Goal: Task Accomplishment & Management: Use online tool/utility

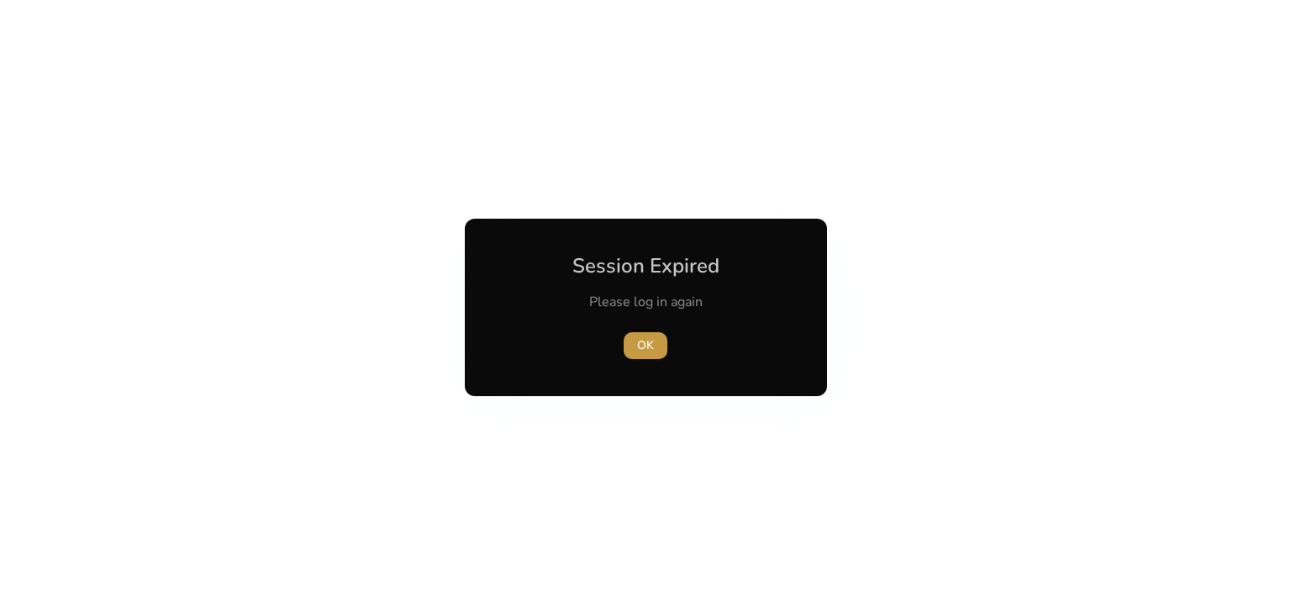
click at [651, 340] on span "OK" at bounding box center [645, 345] width 17 height 18
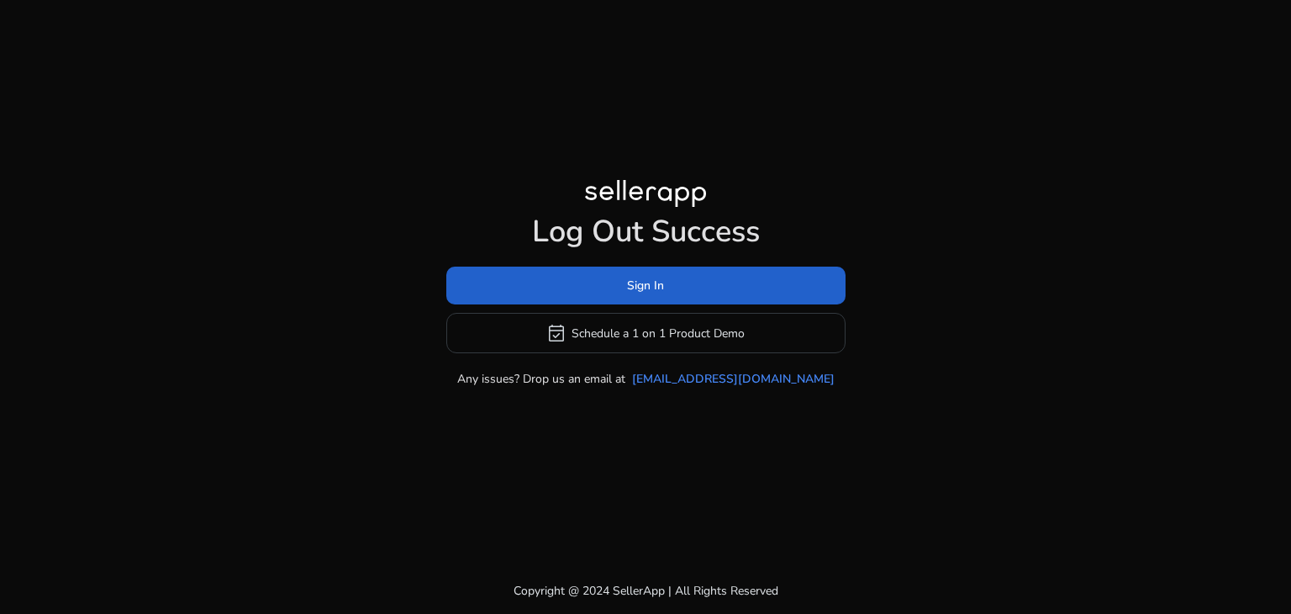
click at [640, 283] on span "Sign In" at bounding box center [645, 286] width 37 height 18
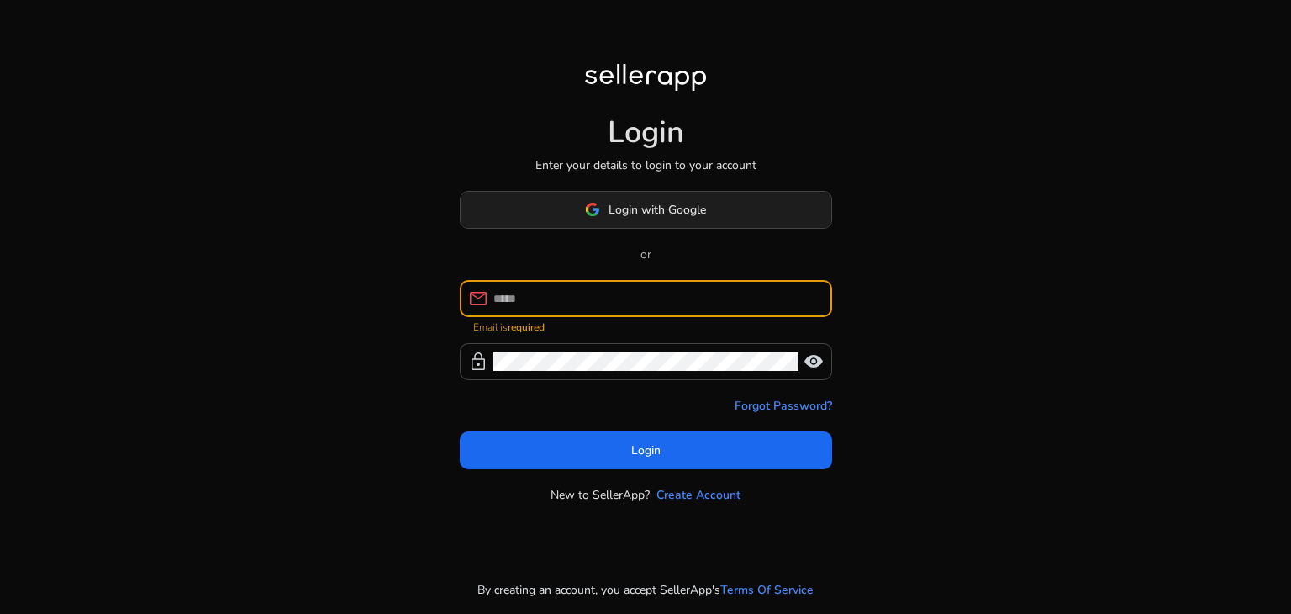
click at [595, 226] on span at bounding box center [646, 209] width 371 height 40
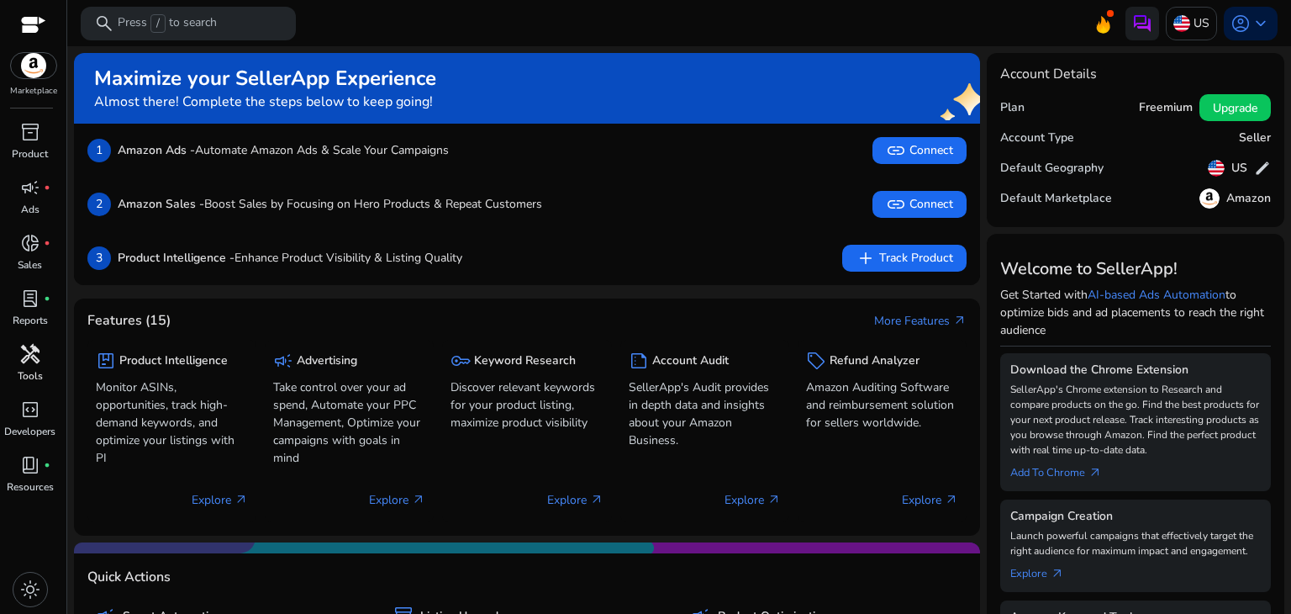
click at [27, 347] on span "handyman" at bounding box center [30, 354] width 20 height 20
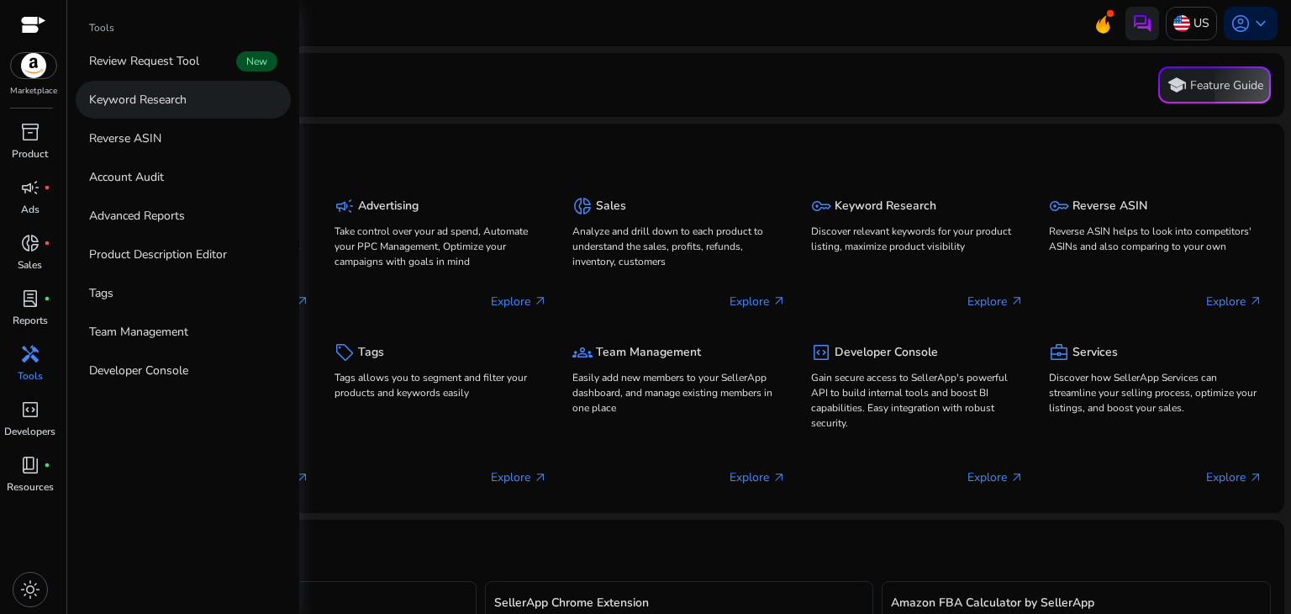
click at [192, 104] on link "Keyword Research" at bounding box center [183, 100] width 215 height 38
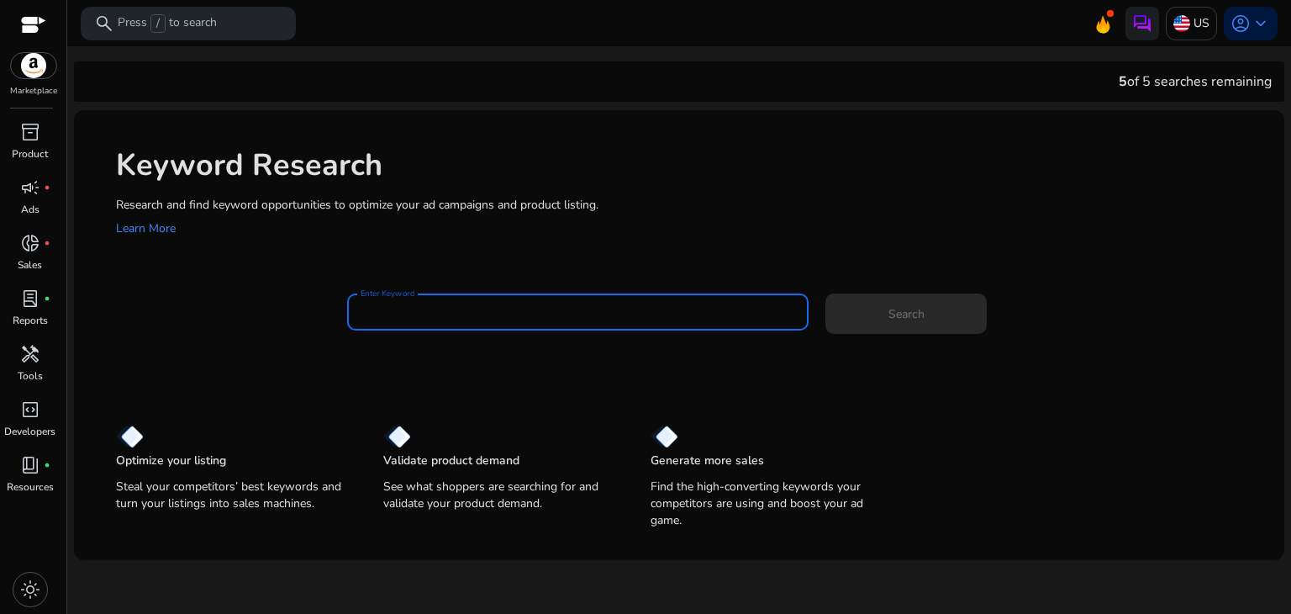
click at [407, 319] on input "Enter Keyword" at bounding box center [579, 312] width 436 height 18
paste input "**********"
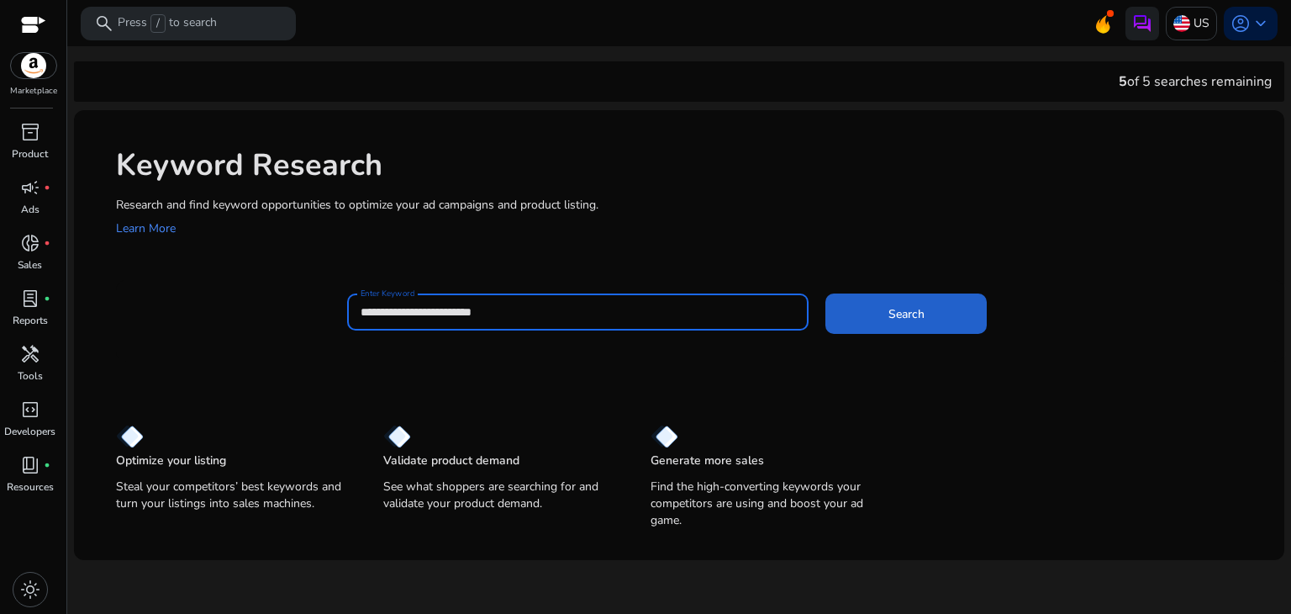
type input "**********"
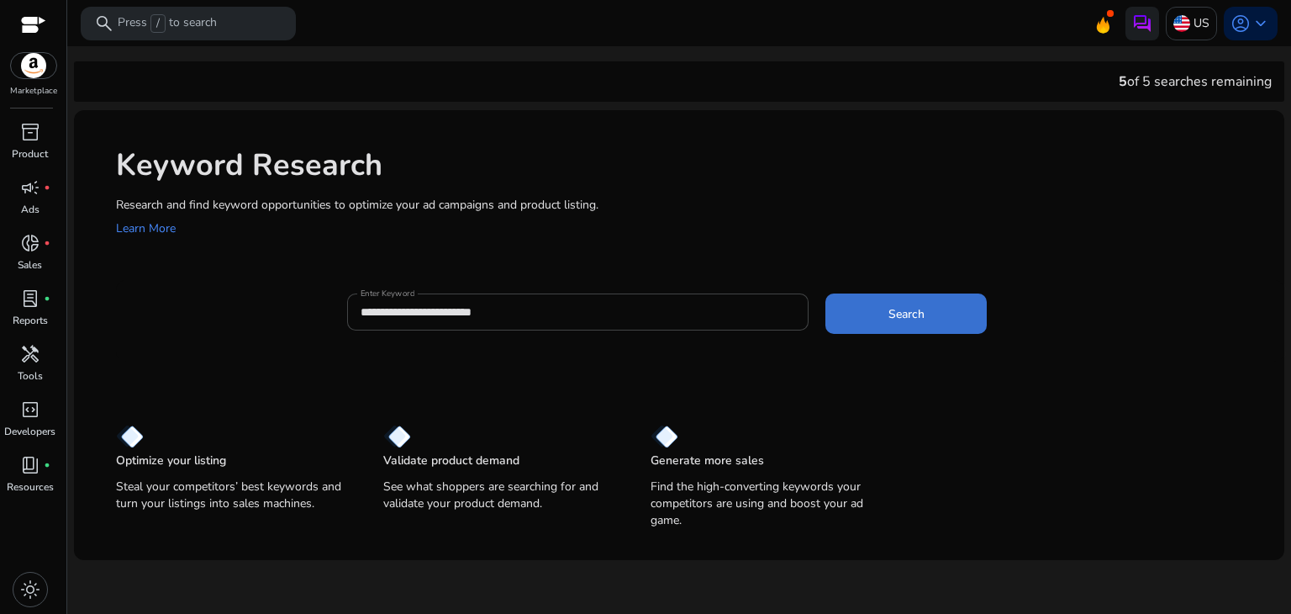
click at [933, 306] on span at bounding box center [906, 313] width 161 height 40
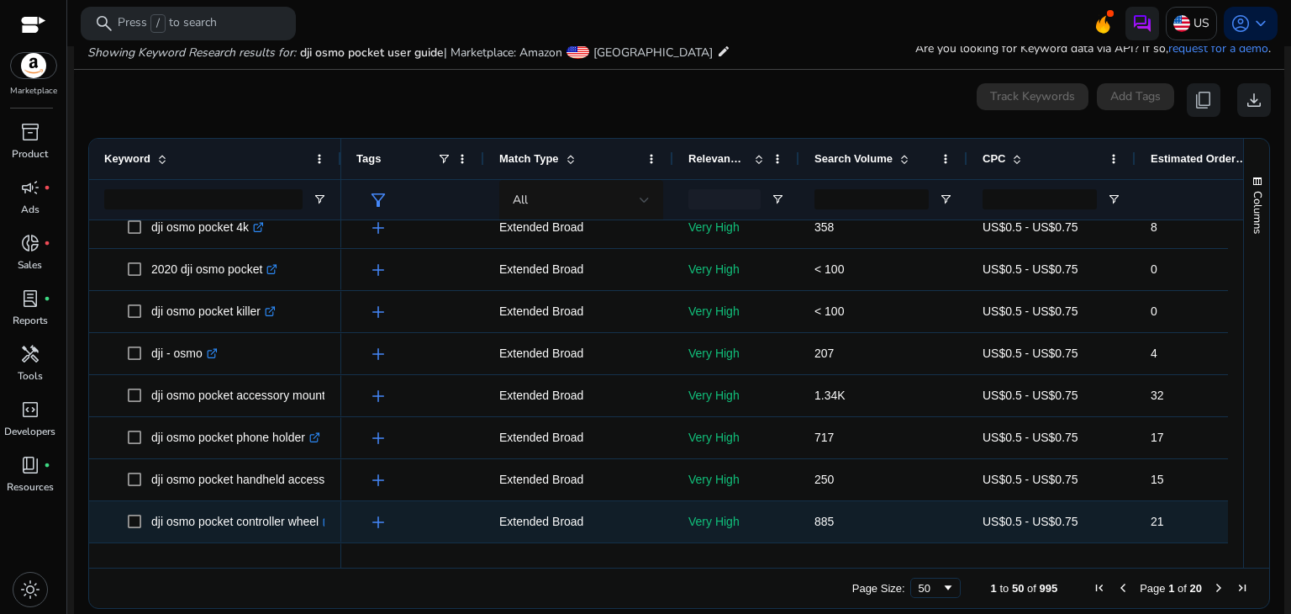
scroll to position [700, 0]
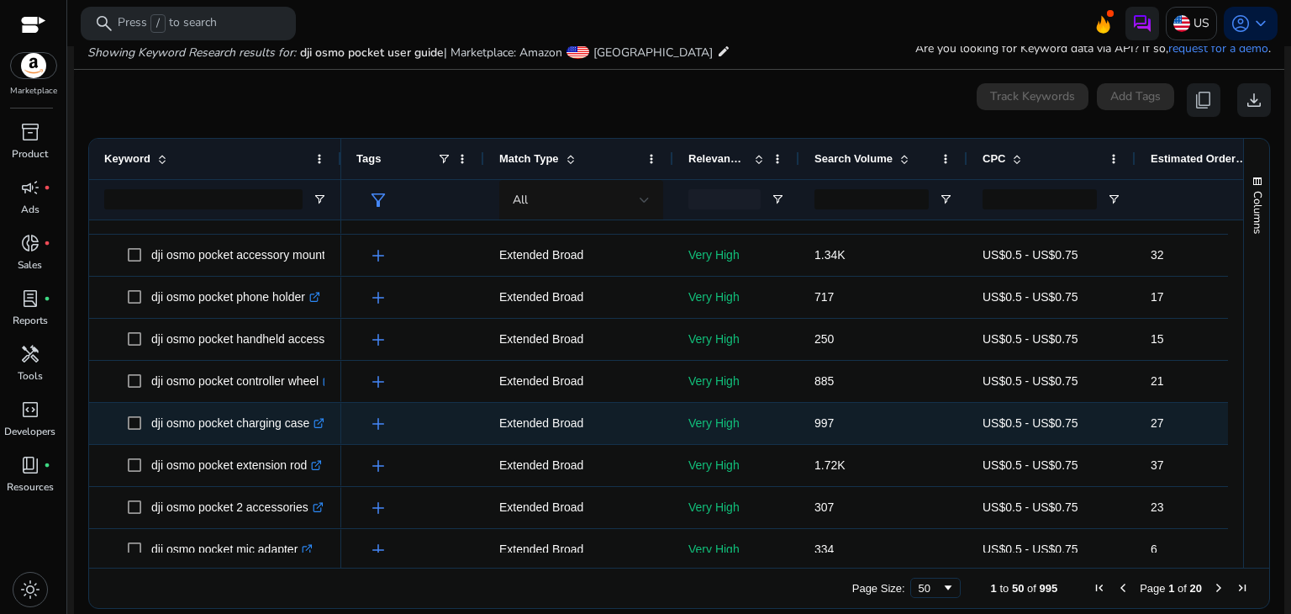
click at [732, 412] on p "Very High" at bounding box center [737, 423] width 96 height 34
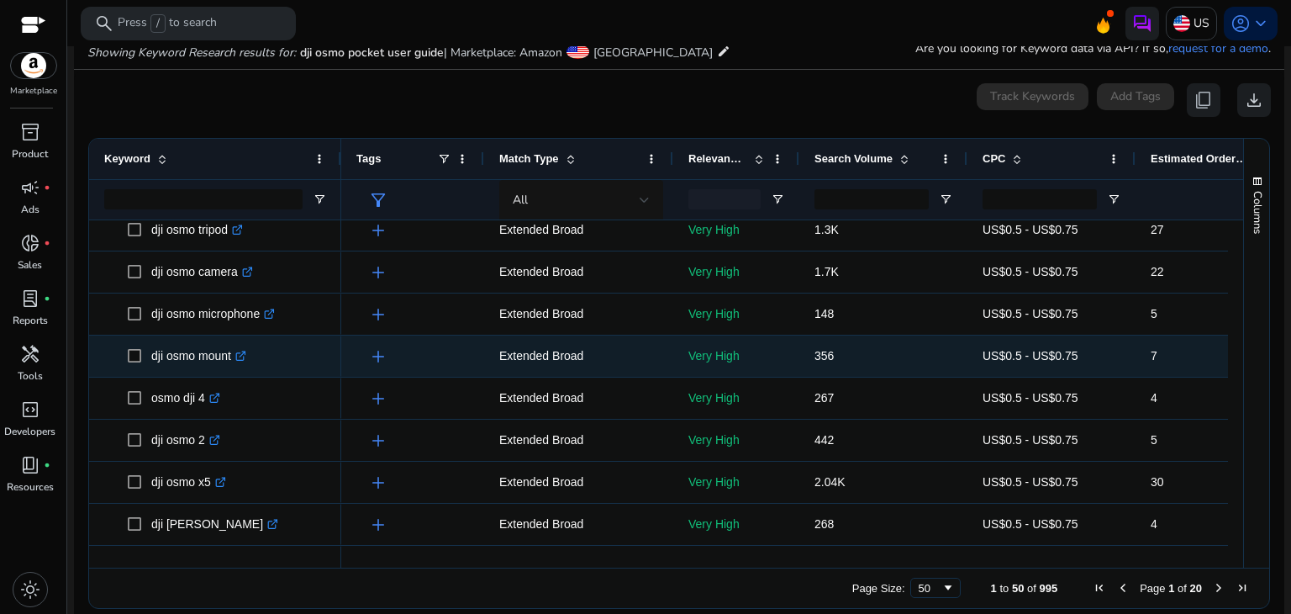
scroll to position [1488, 0]
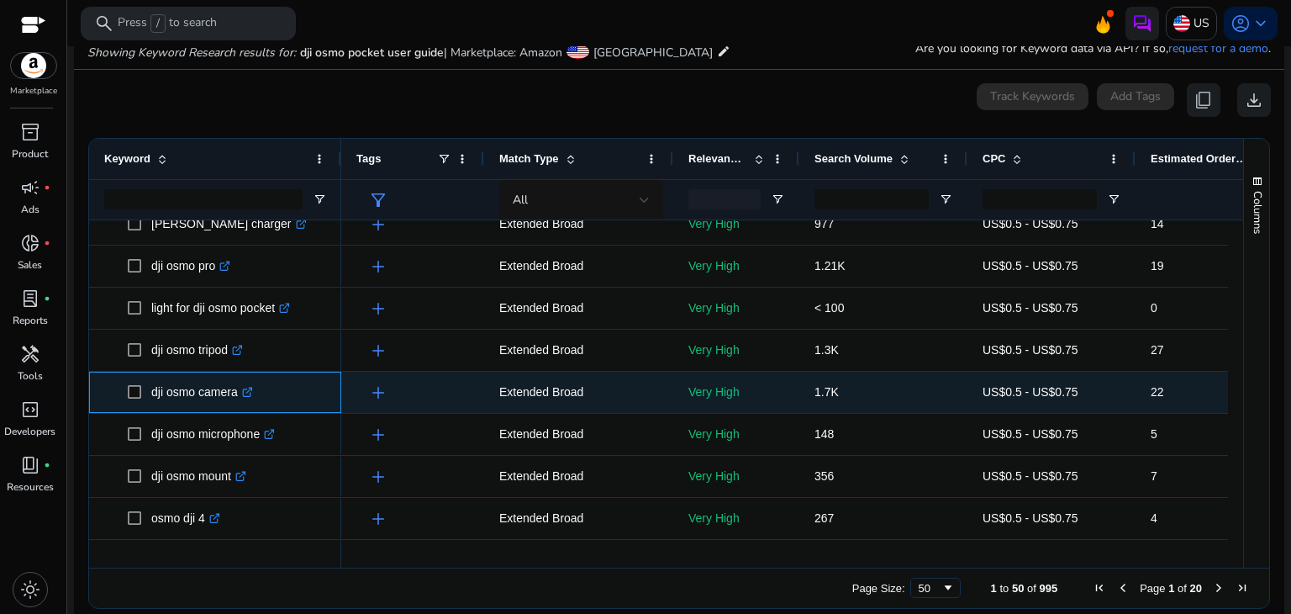
click at [165, 391] on p "dji osmo camera .st0{fill:#2c8af8}" at bounding box center [202, 392] width 102 height 34
drag, startPoint x: 151, startPoint y: 391, endPoint x: 237, endPoint y: 398, distance: 86.0
click at [237, 398] on p "dji osmo camera .st0{fill:#2c8af8}" at bounding box center [202, 392] width 102 height 34
copy p "dji osmo camera"
